Goal: Transaction & Acquisition: Subscribe to service/newsletter

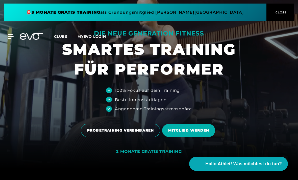
scroll to position [11, 0]
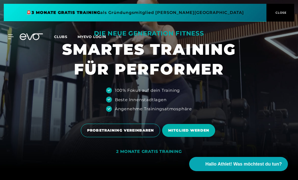
click at [204, 133] on span "MITGLIED WERDEN" at bounding box center [188, 129] width 41 height 5
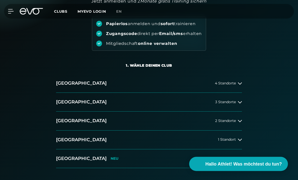
click at [236, 82] on div "4 Standorte" at bounding box center [228, 83] width 27 height 4
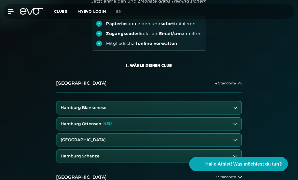
click at [236, 82] on span "4 Standorte" at bounding box center [225, 83] width 21 height 4
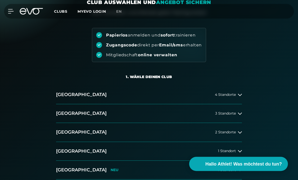
scroll to position [46, 0]
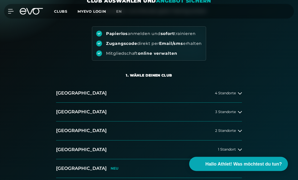
click at [234, 93] on span "4 Standorte" at bounding box center [225, 93] width 21 height 4
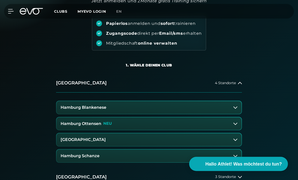
click at [69, 123] on h3 "Hamburg Ottensen" at bounding box center [81, 123] width 41 height 5
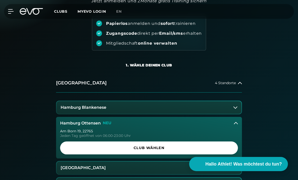
click at [80, 143] on span "Club wählen" at bounding box center [149, 147] width 178 height 13
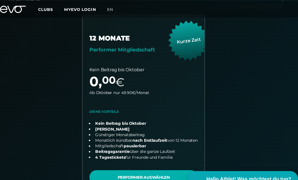
scroll to position [141, 0]
